Goal: Information Seeking & Learning: Learn about a topic

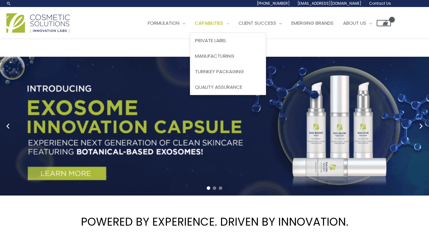
click at [223, 26] on span "Site Navigation" at bounding box center [226, 23] width 6 height 7
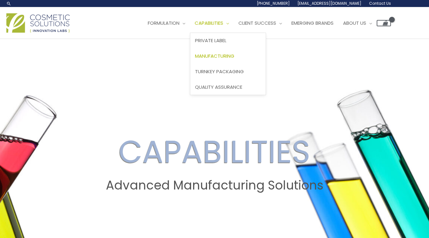
click at [195, 59] on span "Manufacturing" at bounding box center [214, 56] width 39 height 7
